Goal: Task Accomplishment & Management: Manage account settings

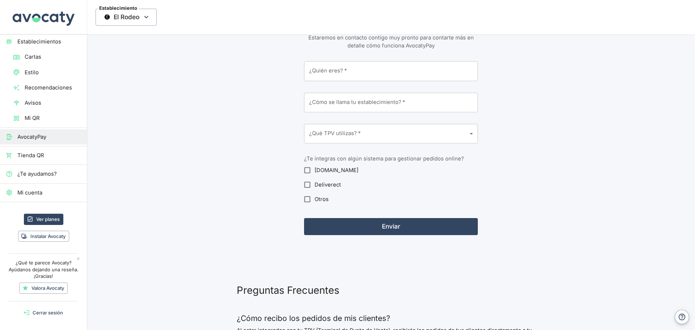
scroll to position [1050, 0]
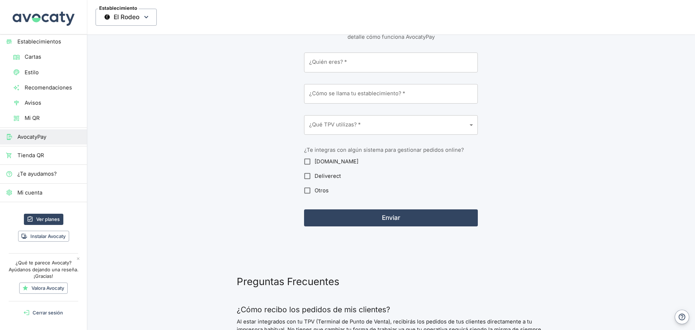
click at [32, 112] on link "Mi QR" at bounding box center [43, 117] width 87 height 15
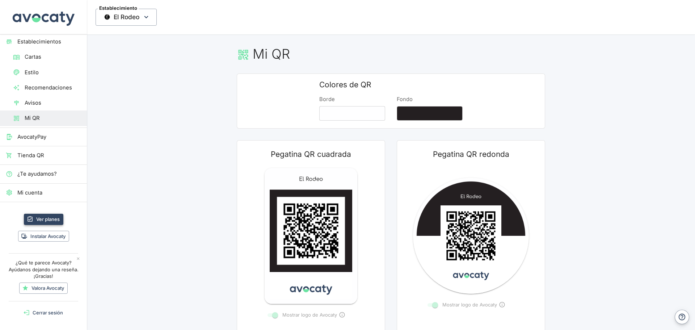
click at [48, 219] on link "Ver planes" at bounding box center [43, 219] width 39 height 11
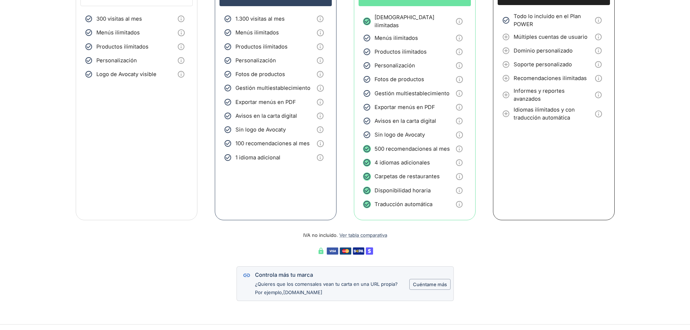
scroll to position [210, 0]
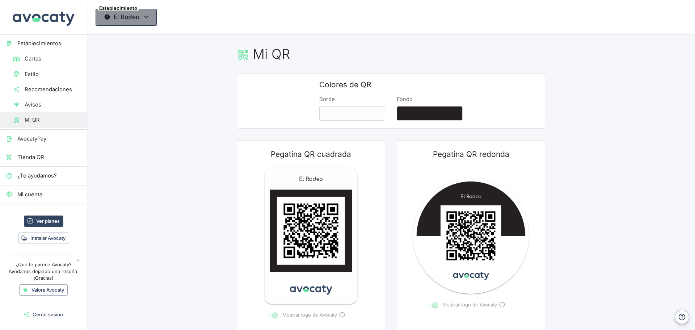
click at [141, 20] on span "El Rodeo" at bounding box center [126, 17] width 61 height 17
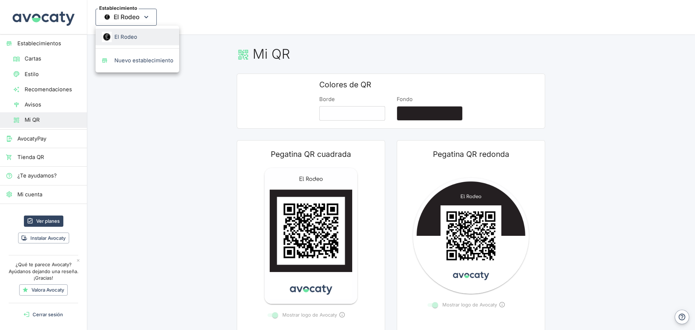
click at [141, 20] on div at bounding box center [347, 165] width 695 height 330
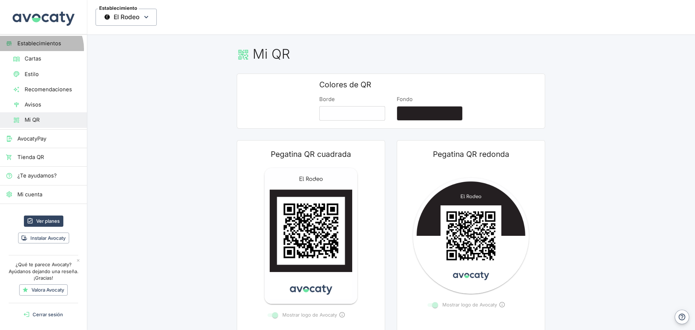
click at [40, 49] on link "Establecimientos" at bounding box center [43, 43] width 87 height 15
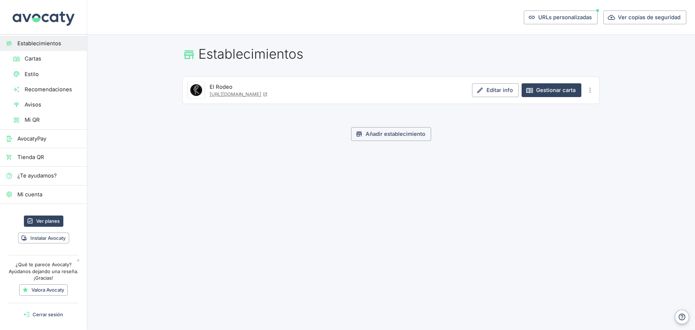
click at [590, 88] on icon "Más opciones" at bounding box center [589, 90] width 1 height 5
click at [504, 69] on div at bounding box center [347, 165] width 695 height 330
click at [590, 89] on icon "Más opciones" at bounding box center [589, 90] width 1 height 5
click at [532, 119] on span "Eliminar establecimiento" at bounding box center [542, 117] width 96 height 8
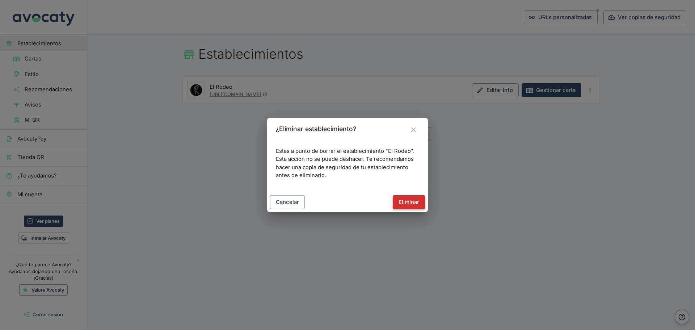
click at [403, 201] on button "Eliminar" at bounding box center [409, 202] width 32 height 14
